Goal: Find specific page/section: Find specific page/section

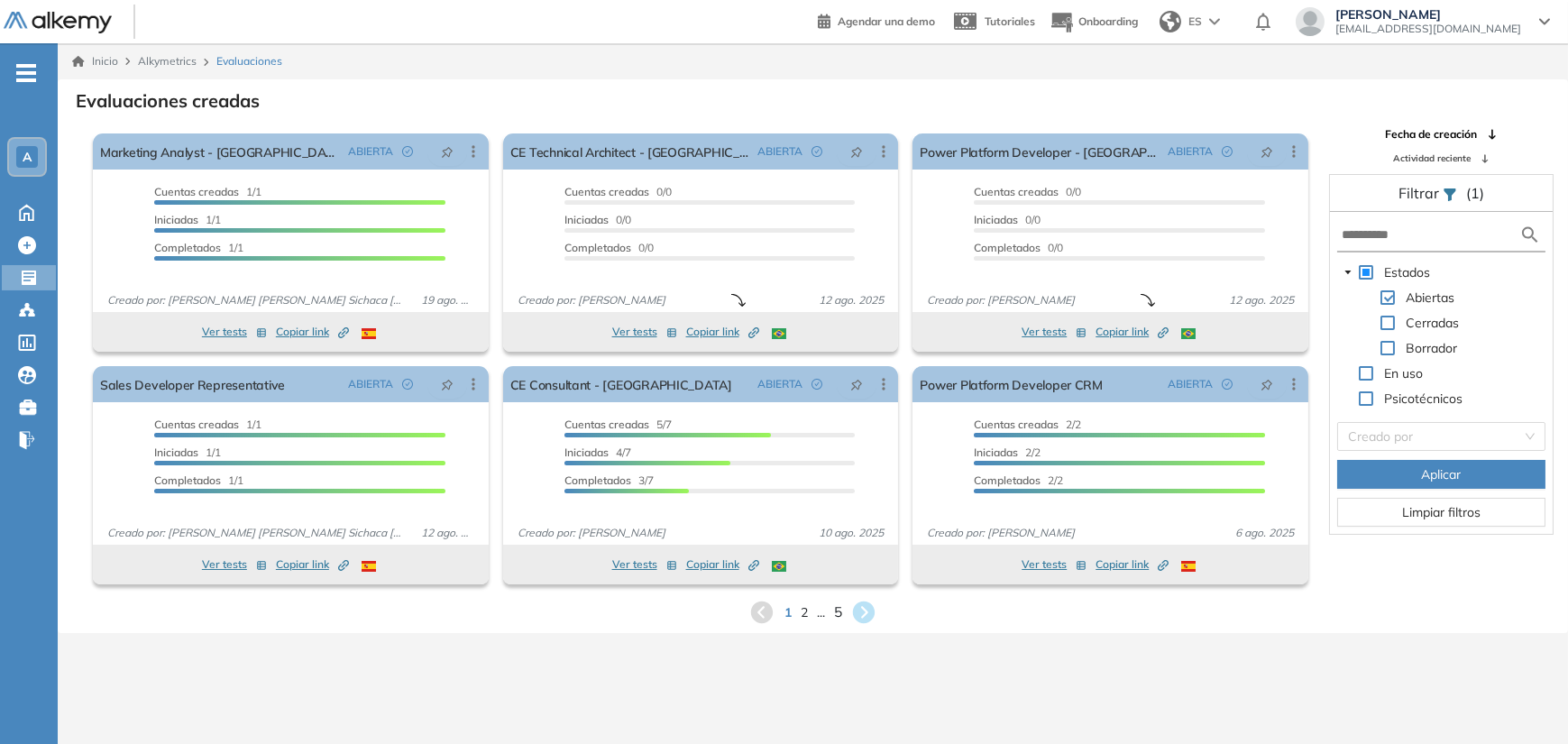
click at [841, 612] on span "5" at bounding box center [838, 612] width 8 height 21
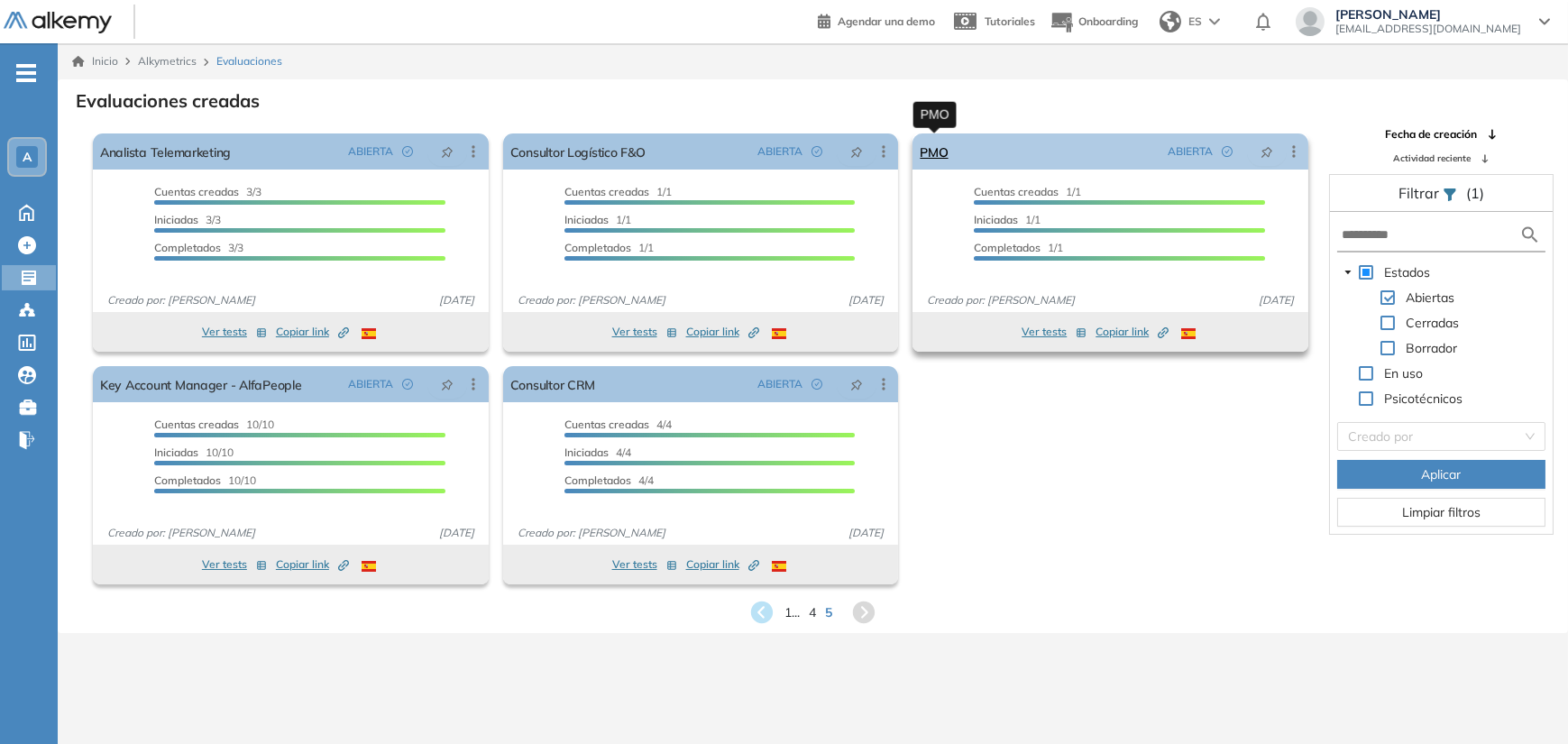
click at [938, 152] on link "PMO" at bounding box center [934, 151] width 28 height 36
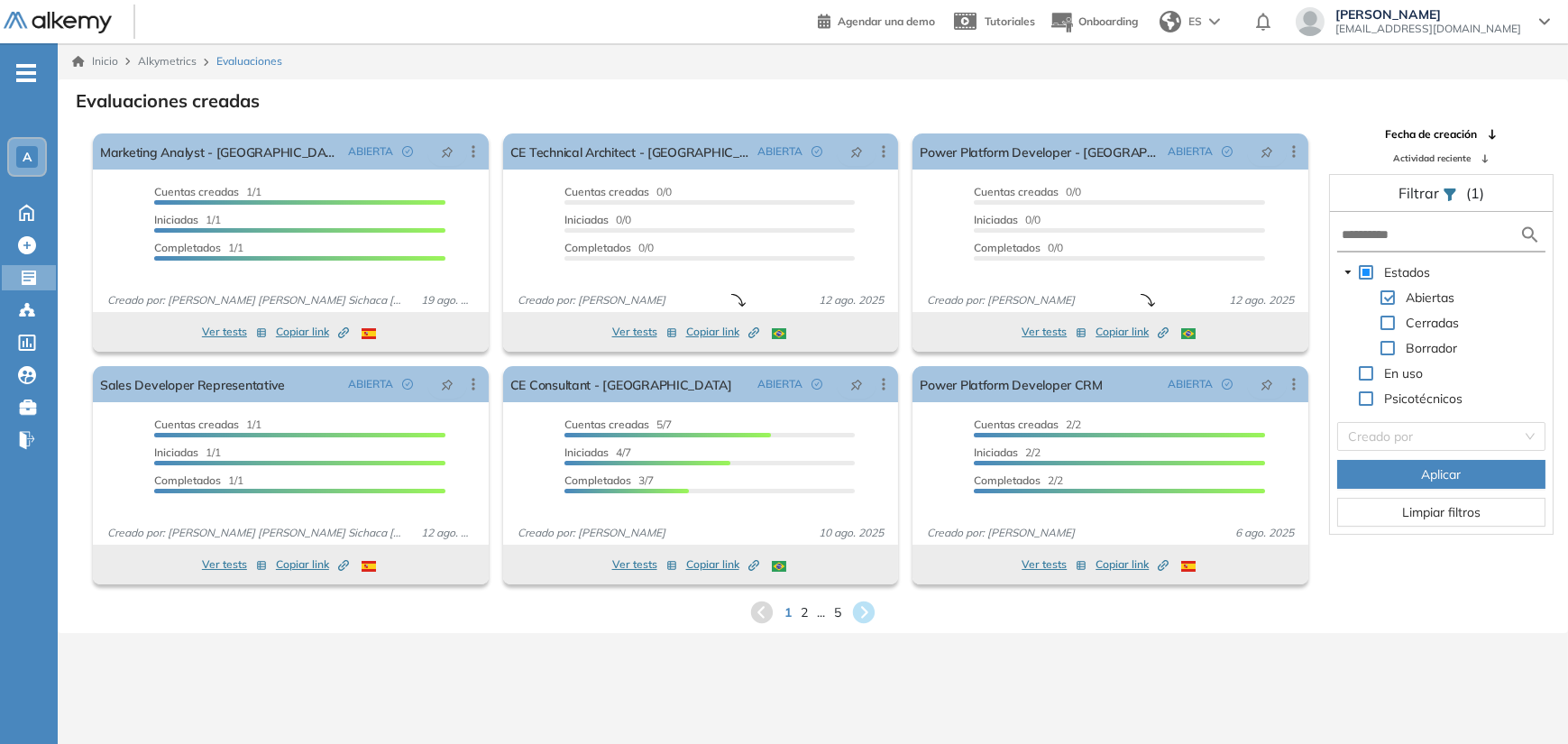
click at [832, 612] on div "1 2 ... 5" at bounding box center [812, 613] width 1481 height 27
click at [840, 612] on span "5" at bounding box center [838, 612] width 8 height 21
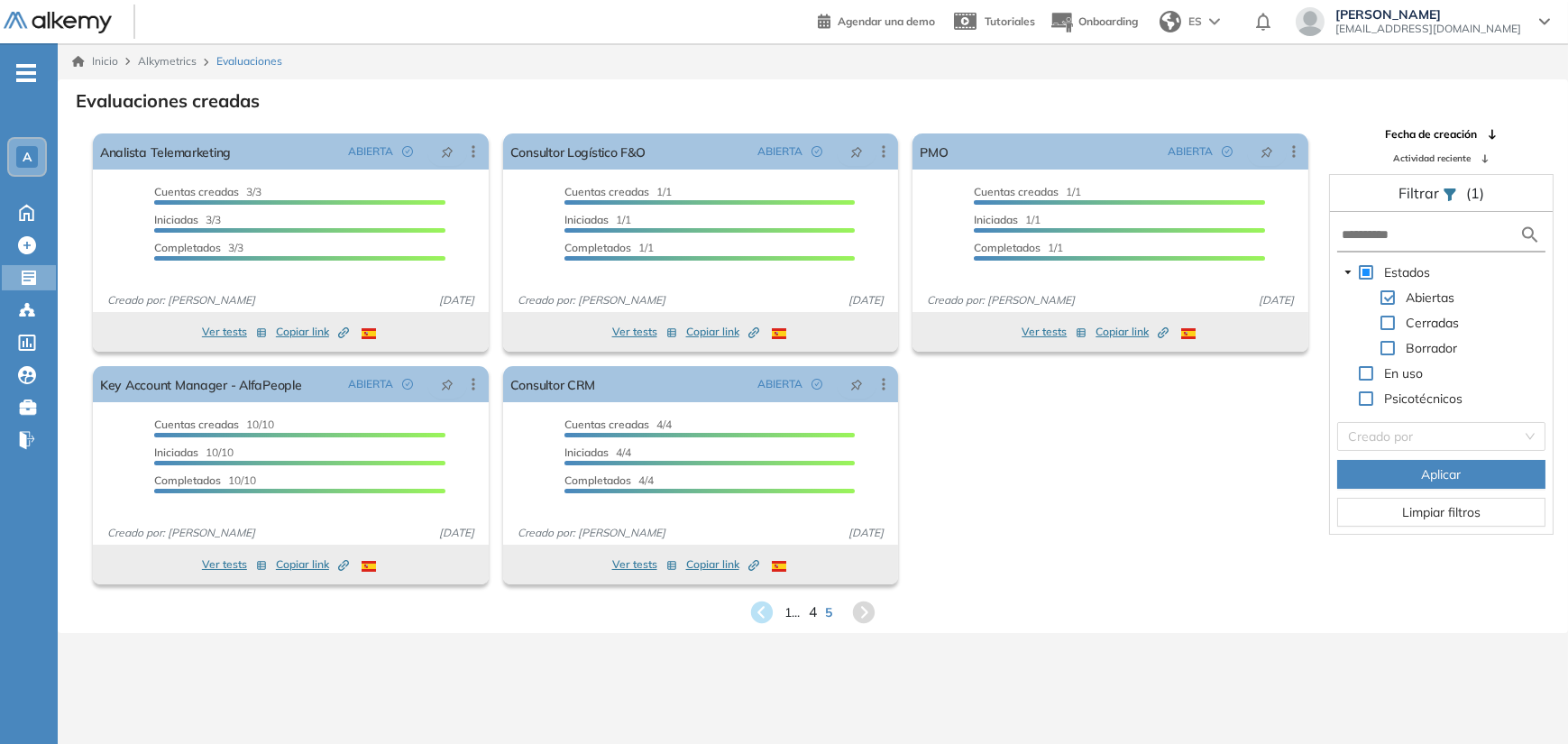
click at [815, 611] on span "4" at bounding box center [812, 612] width 8 height 21
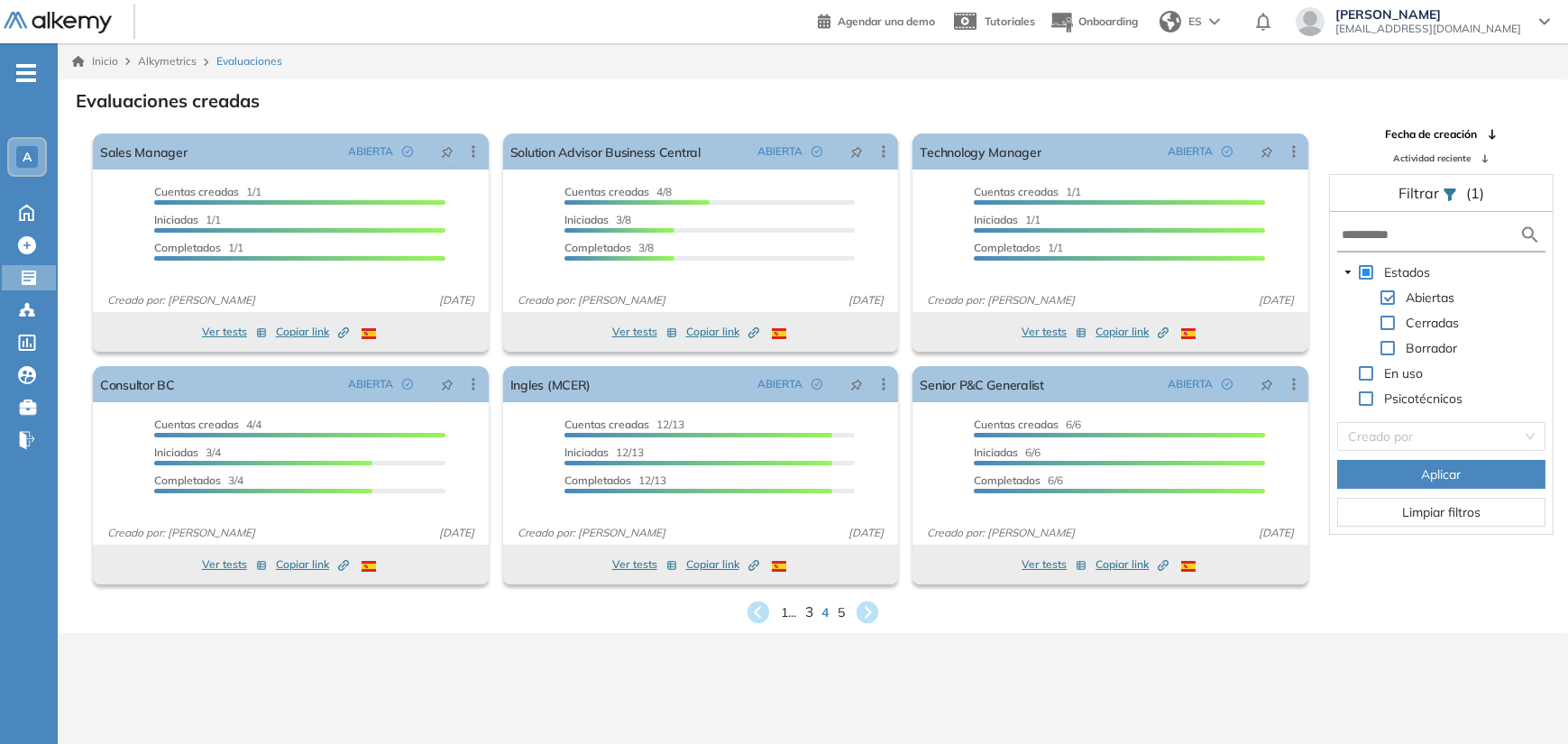
click at [806, 613] on span "3" at bounding box center [809, 612] width 8 height 21
